Goal: Task Accomplishment & Management: Complete application form

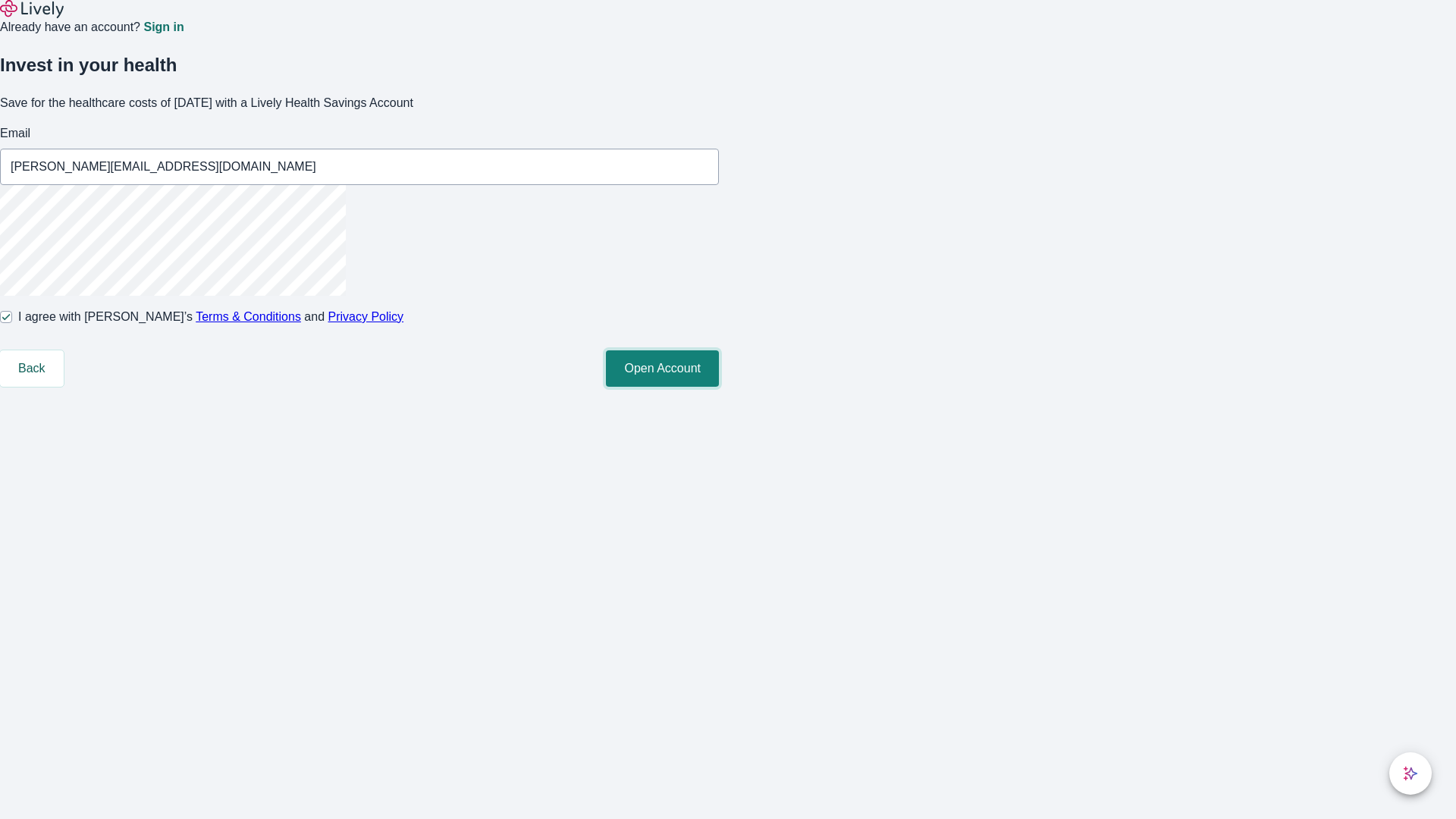
click at [719, 387] on button "Open Account" at bounding box center [662, 368] width 113 height 36
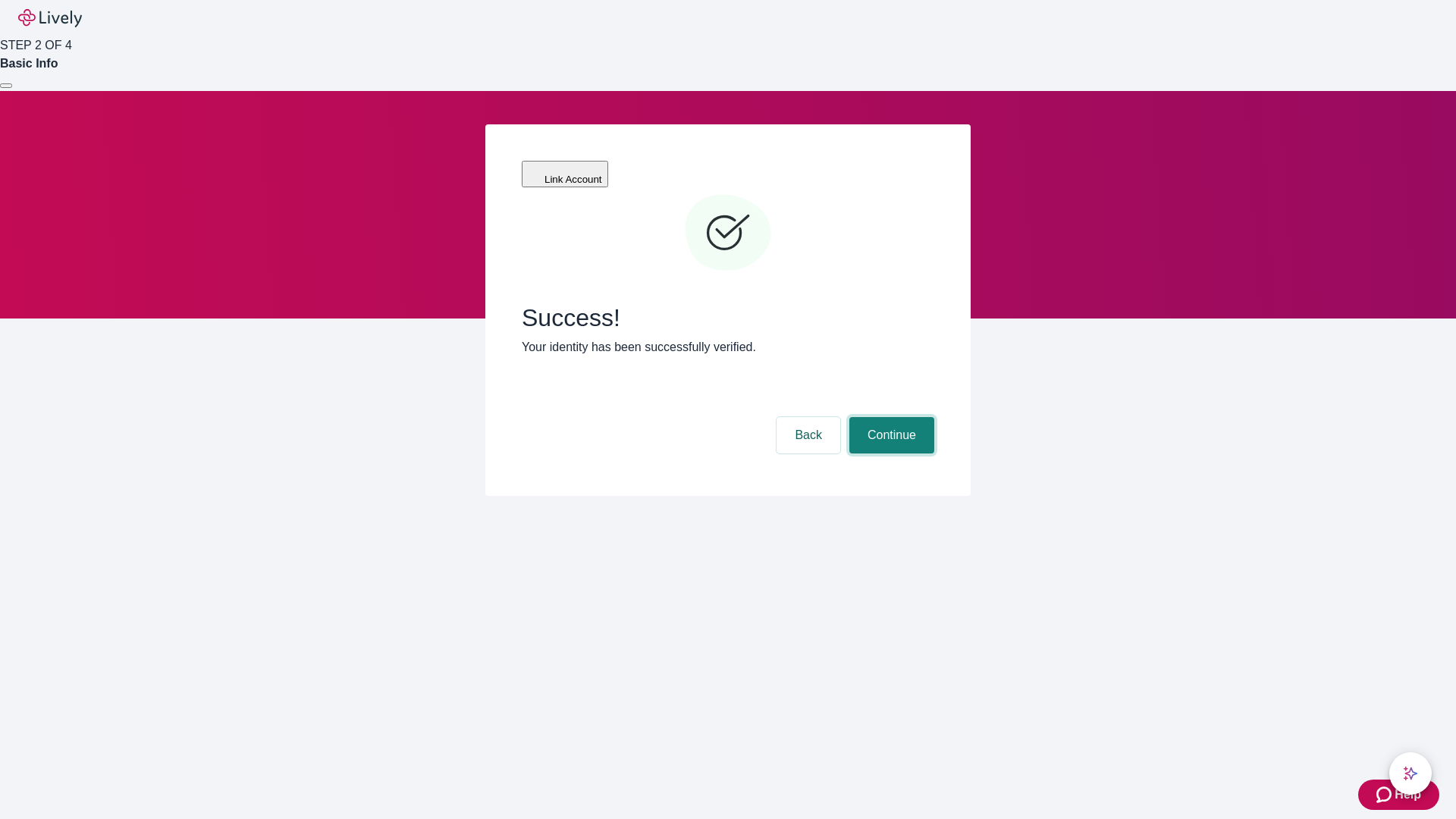
click at [890, 417] on button "Continue" at bounding box center [892, 435] width 85 height 36
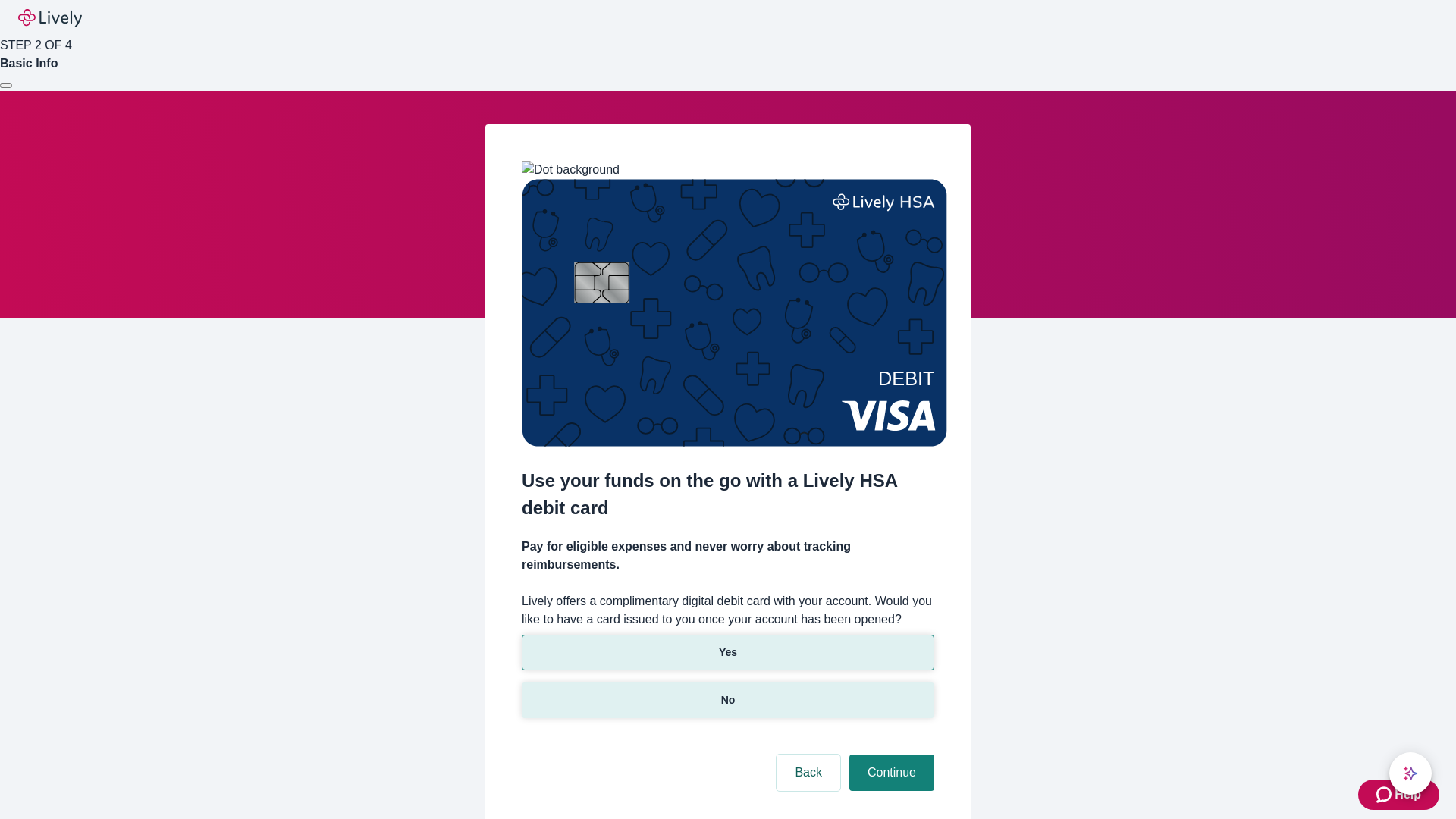
click at [727, 692] on p "No" at bounding box center [728, 700] width 14 height 16
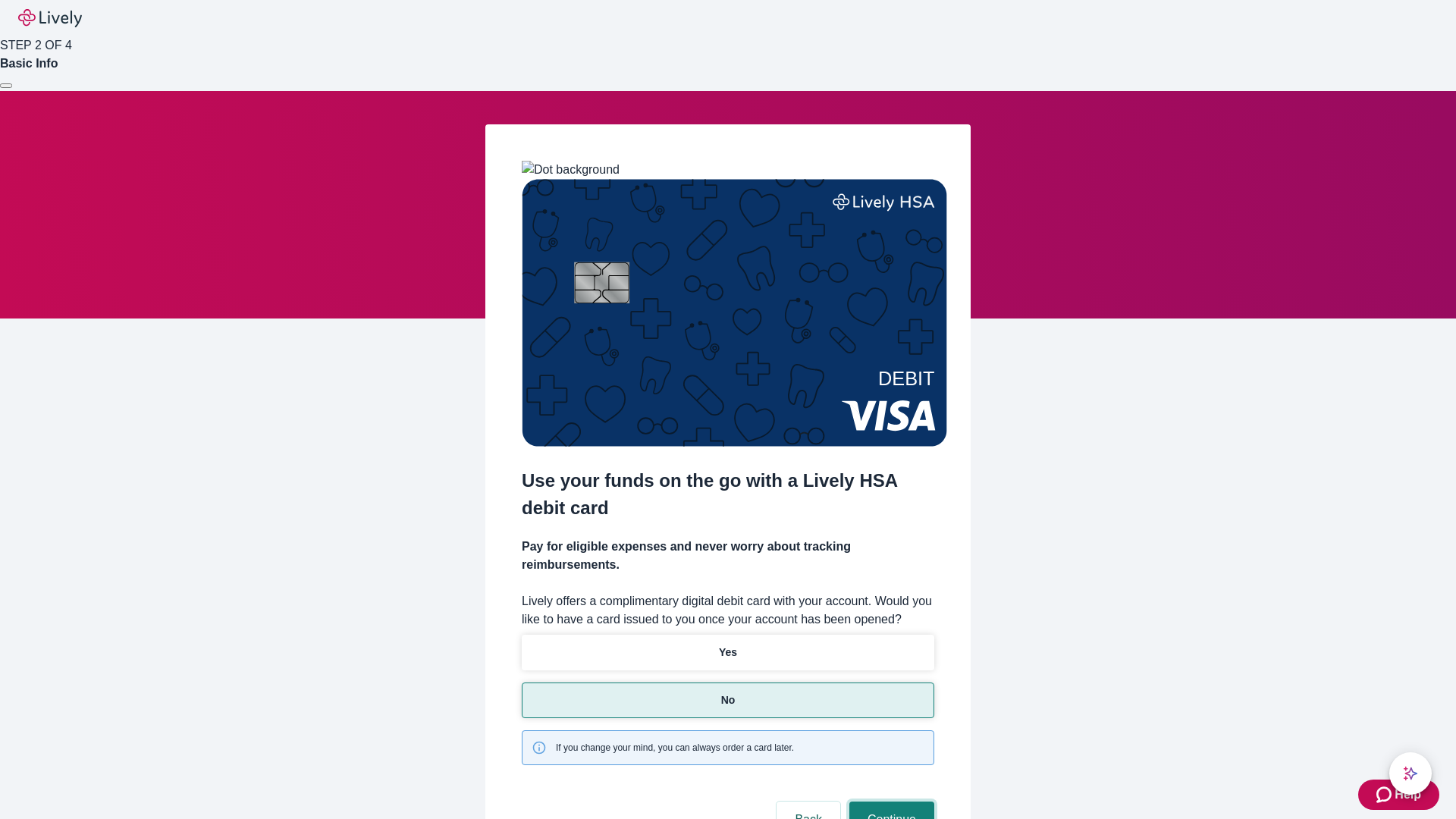
click at [890, 802] on button "Continue" at bounding box center [892, 820] width 85 height 36
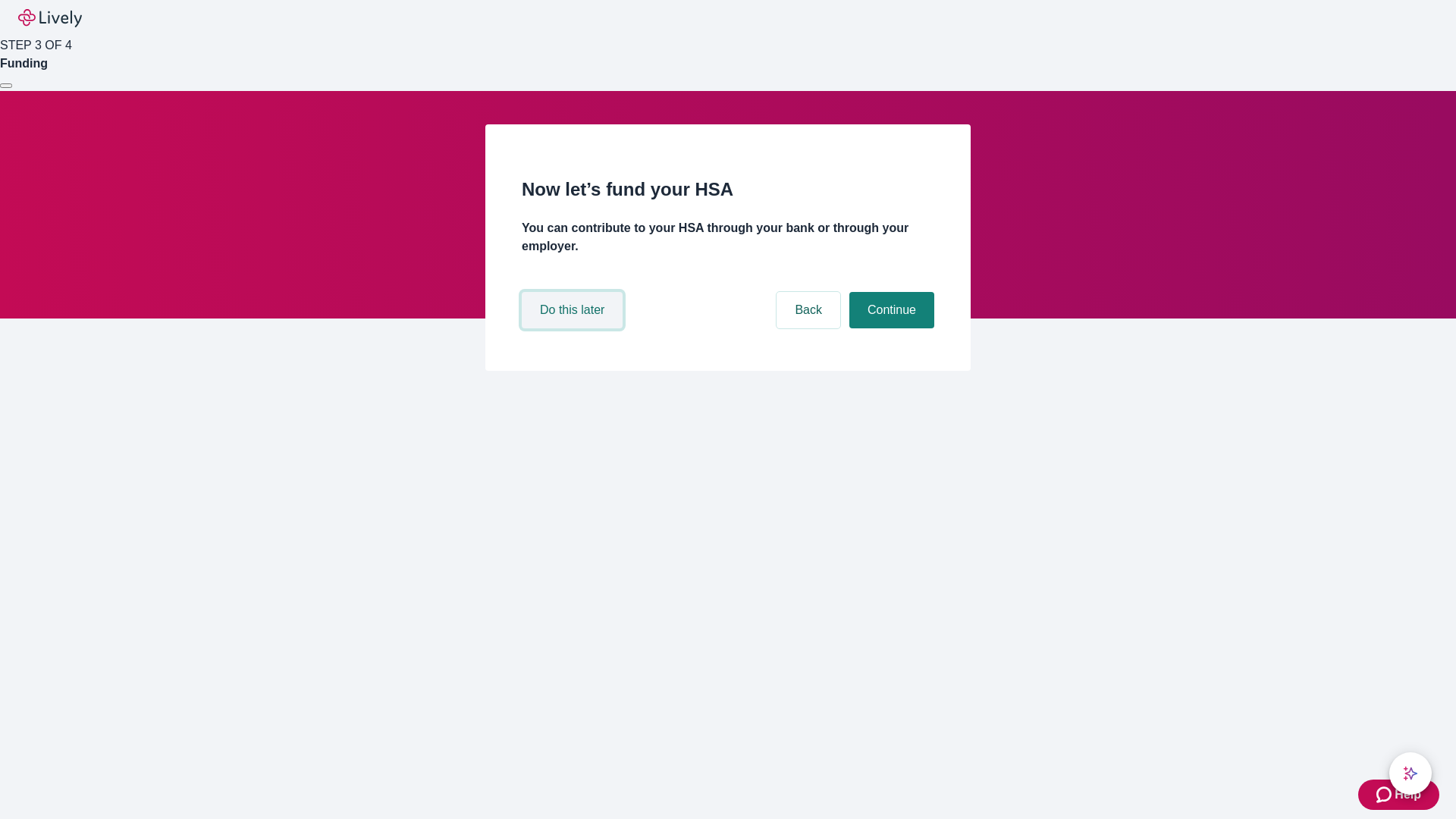
click at [574, 328] on button "Do this later" at bounding box center [571, 310] width 101 height 36
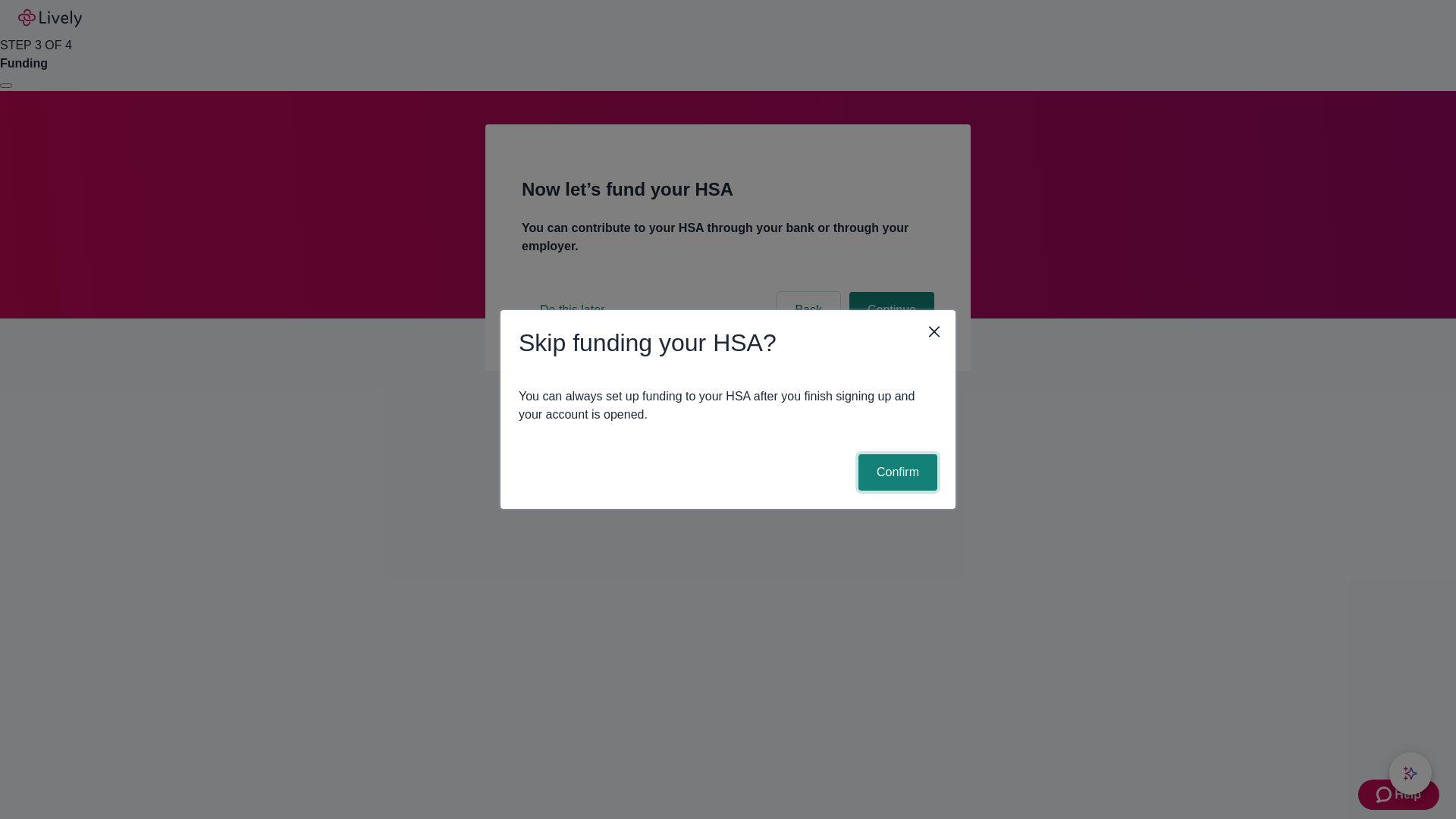
click at [896, 473] on button "Confirm" at bounding box center [898, 472] width 79 height 36
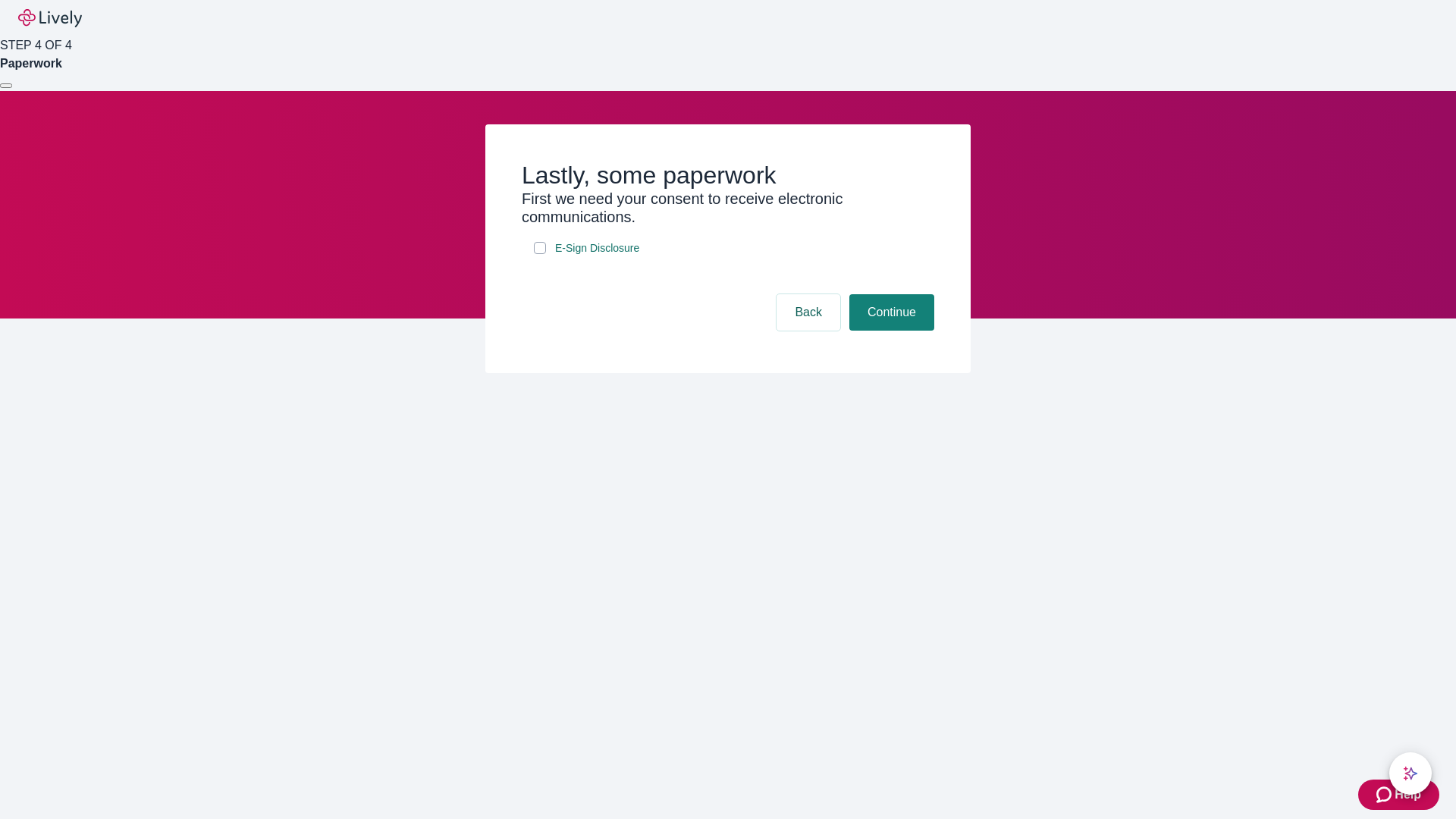
click at [540, 254] on input "E-Sign Disclosure" at bounding box center [540, 248] width 12 height 12
checkbox input "true"
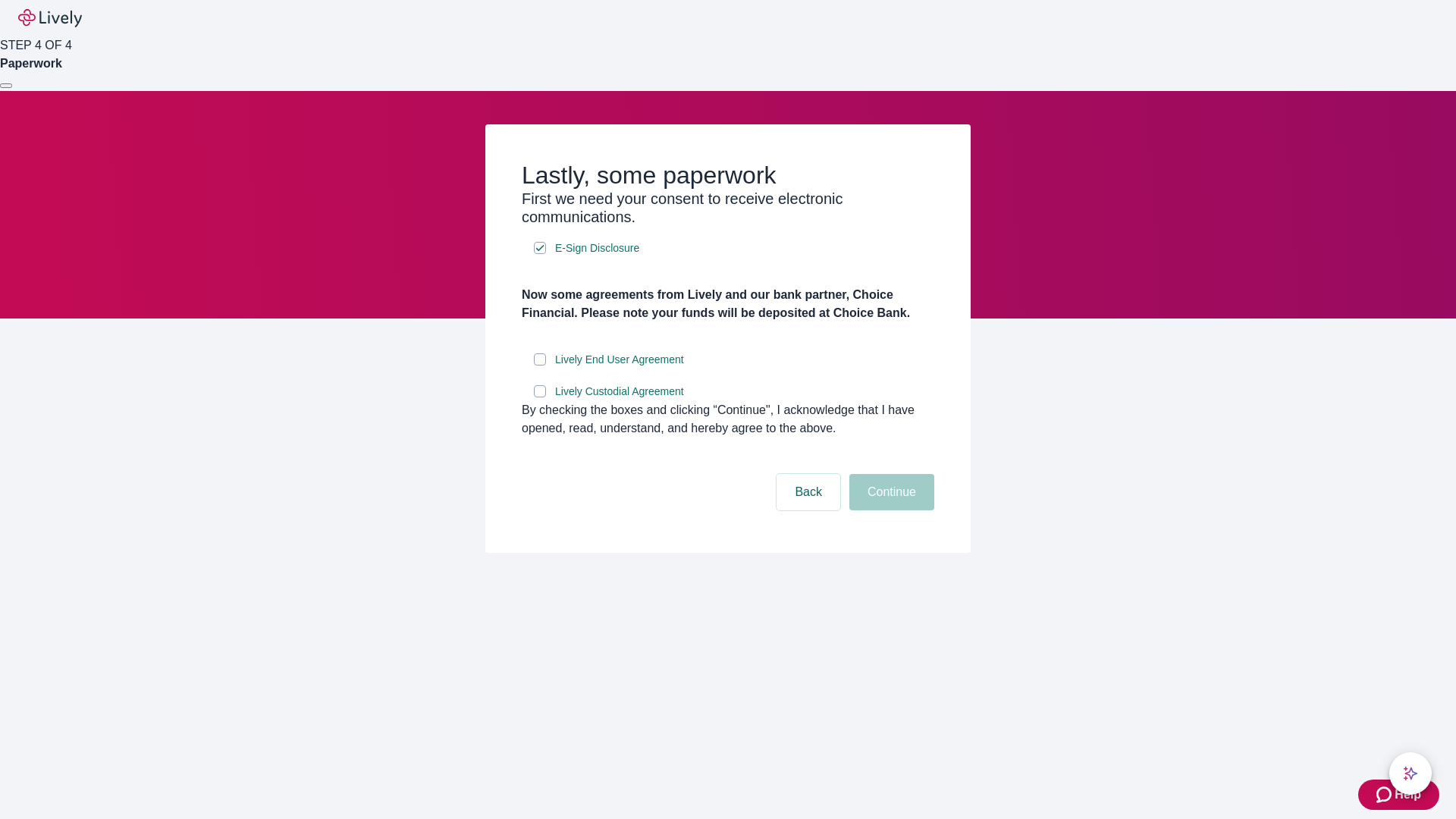
click at [540, 365] on input "Lively End User Agreement" at bounding box center [540, 359] width 12 height 12
checkbox input "true"
click at [540, 397] on input "Lively Custodial Agreement" at bounding box center [540, 391] width 12 height 12
checkbox input "true"
click at [890, 511] on button "Continue" at bounding box center [892, 492] width 85 height 36
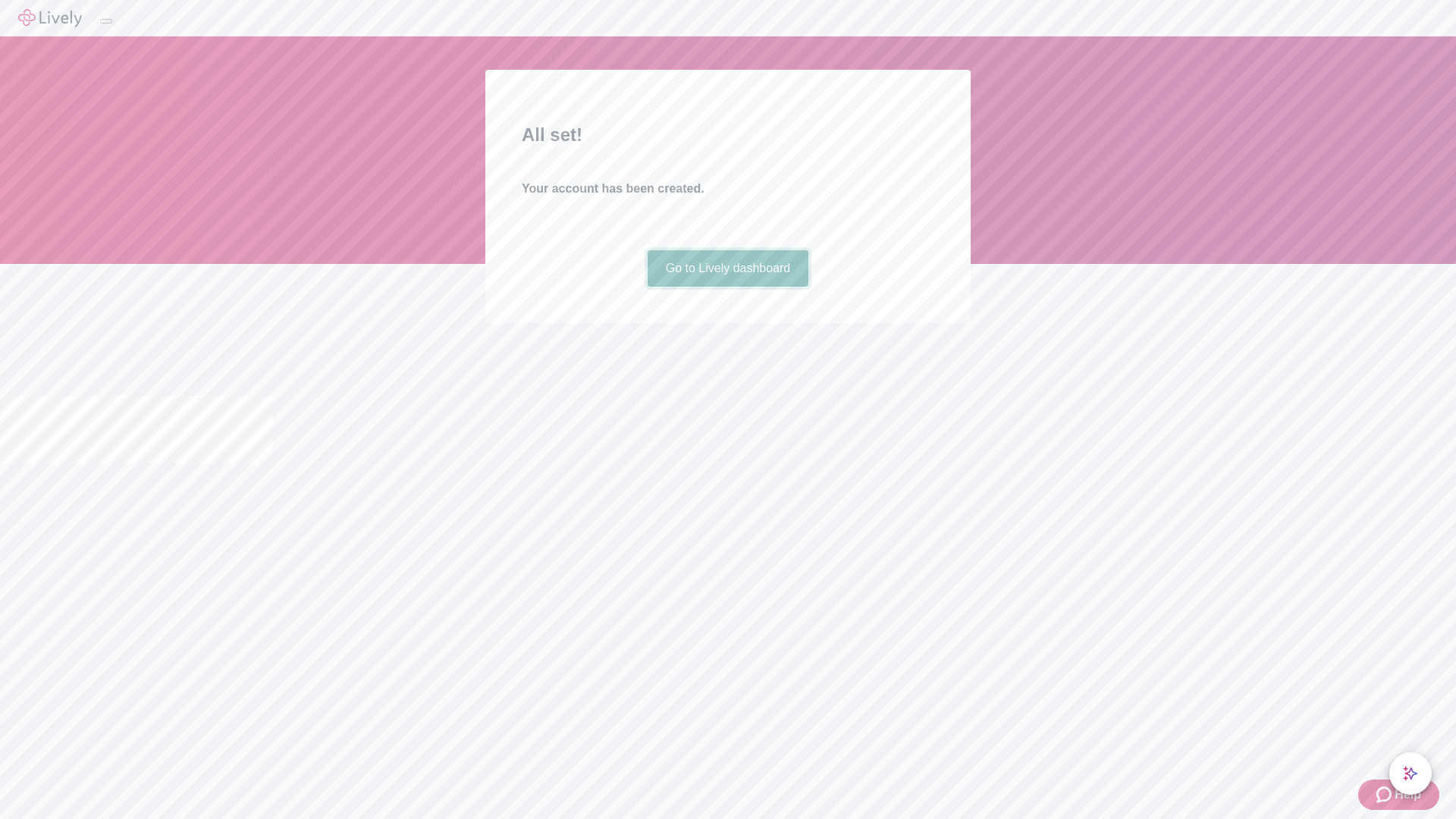
click at [727, 286] on link "Go to Lively dashboard" at bounding box center [728, 268] width 162 height 36
